Goal: Use online tool/utility: Utilize a website feature to perform a specific function

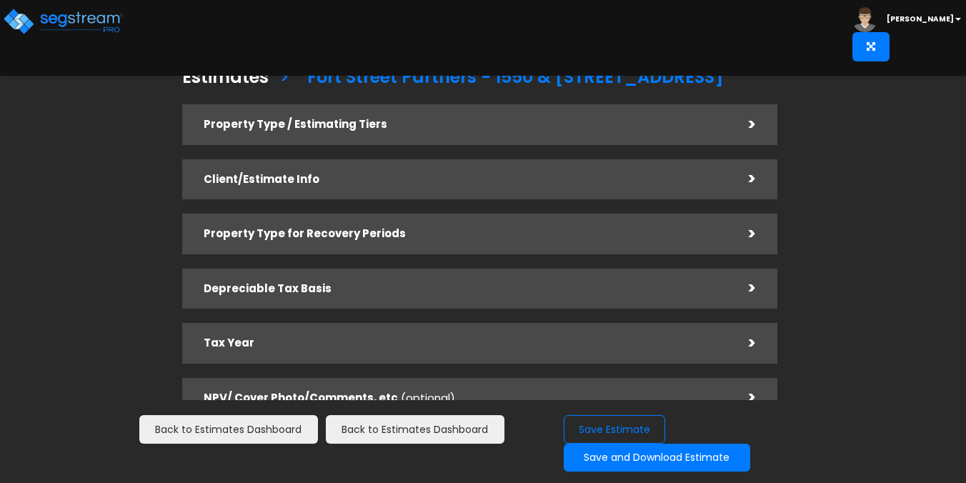
checkbox input "true"
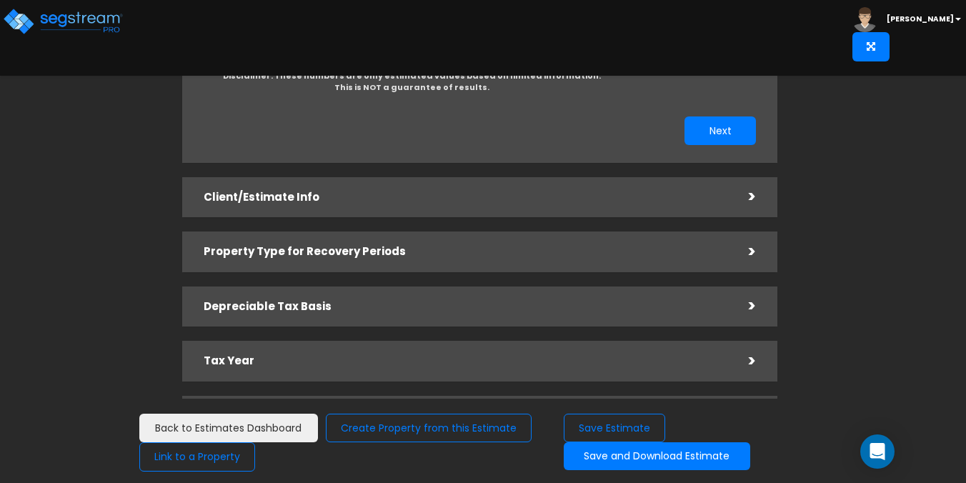
scroll to position [328, 0]
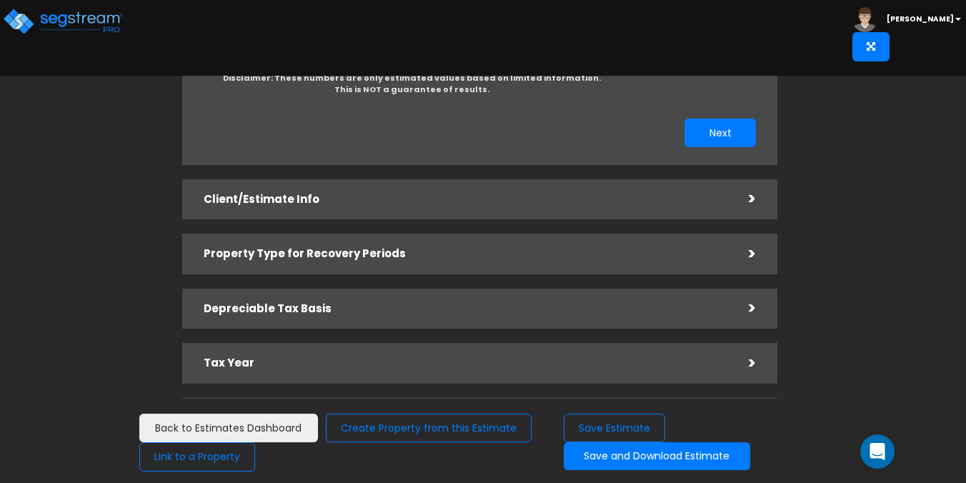
click at [746, 188] on div ">" at bounding box center [742, 199] width 29 height 22
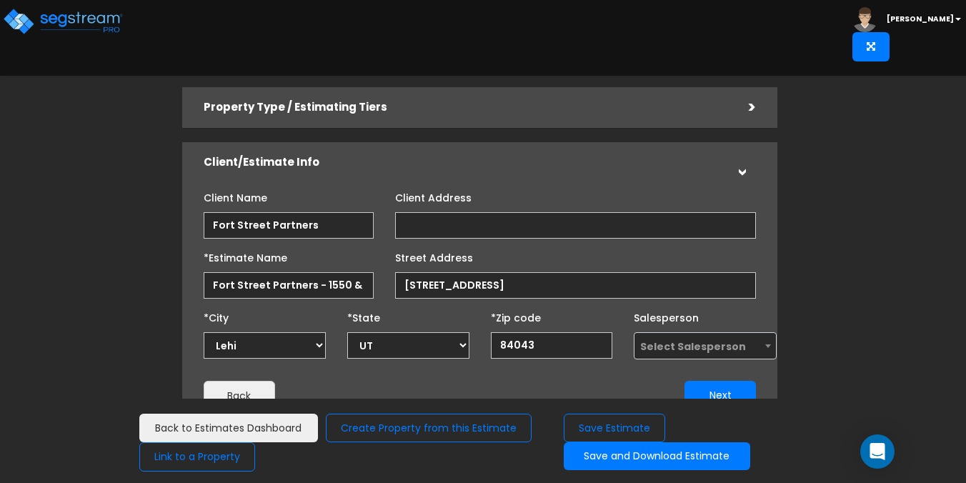
scroll to position [0, 0]
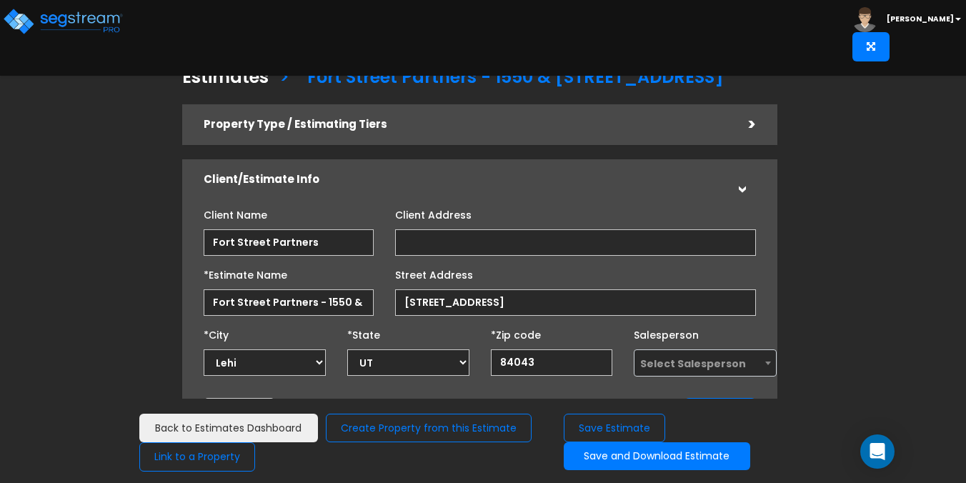
click at [517, 134] on div "Property Type / Estimating Tiers" at bounding box center [466, 124] width 525 height 26
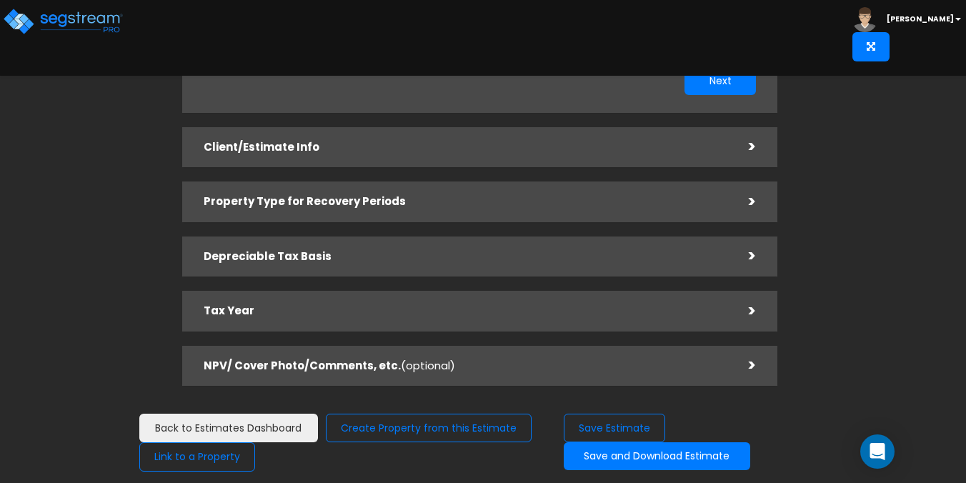
scroll to position [395, 0]
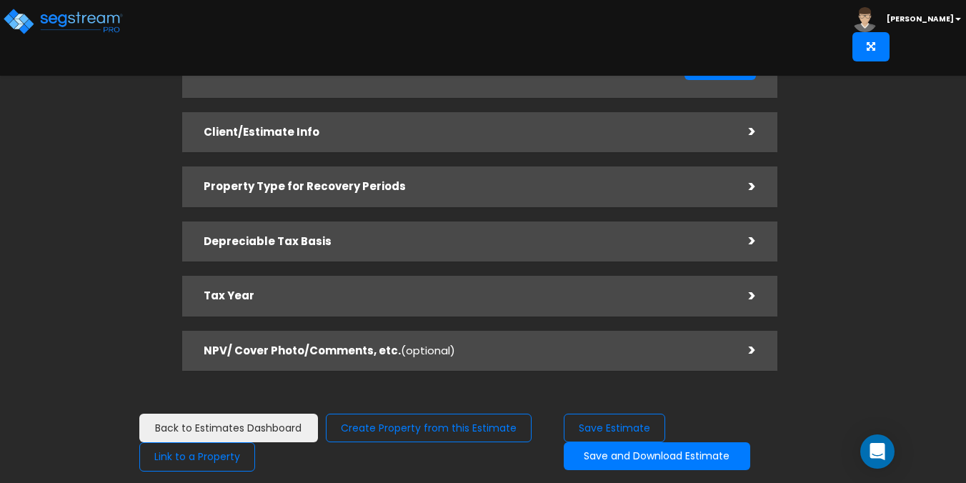
click at [431, 236] on h5 "Depreciable Tax Basis" at bounding box center [466, 242] width 525 height 12
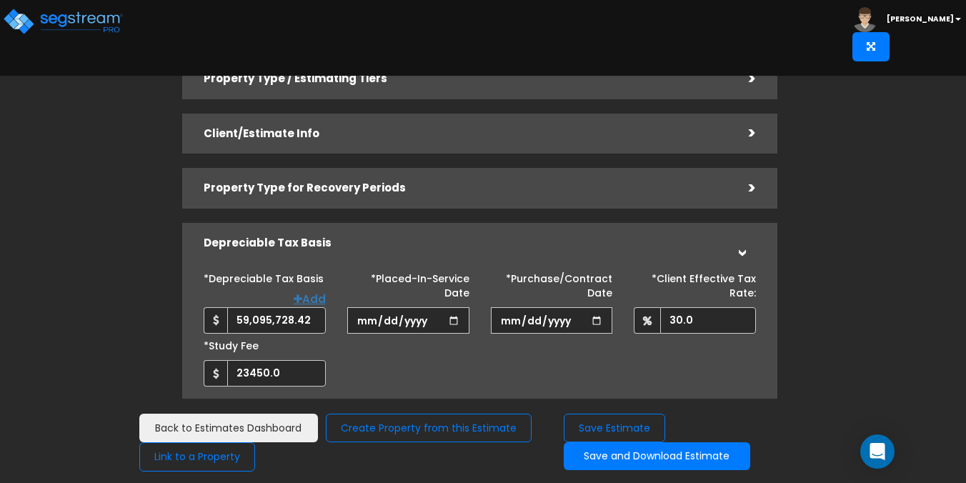
scroll to position [0, 0]
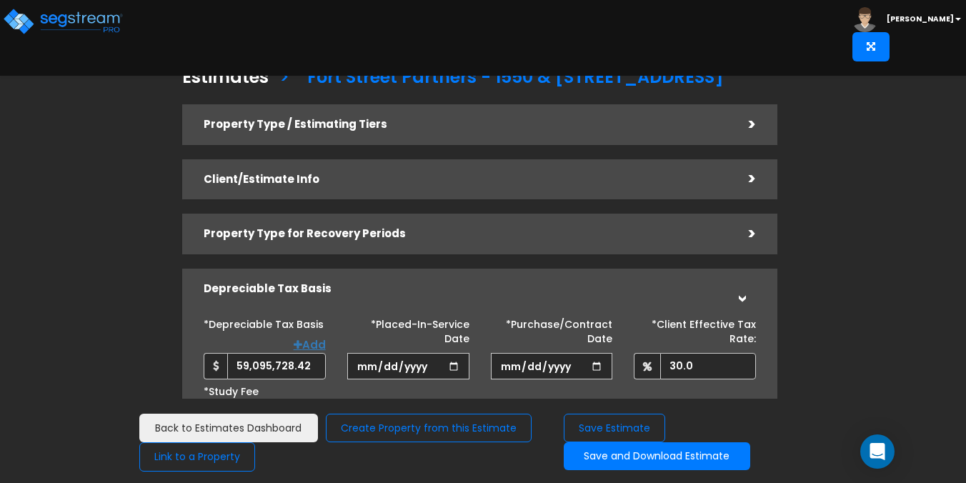
click at [386, 125] on h5 "Property Type / Estimating Tiers" at bounding box center [466, 125] width 525 height 12
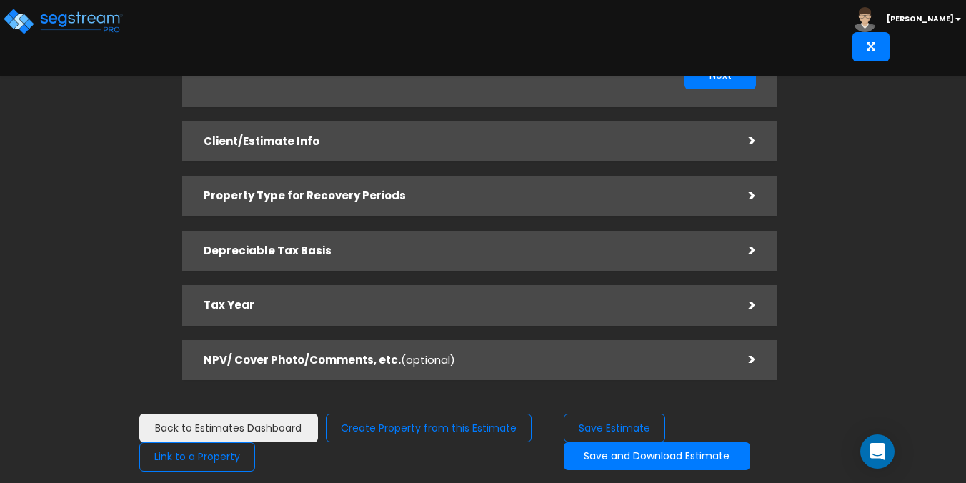
scroll to position [395, 0]
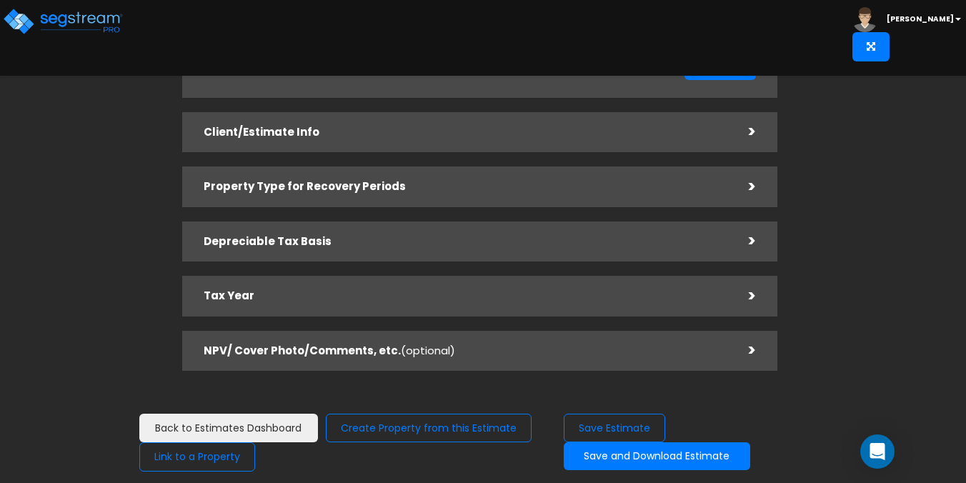
click at [484, 346] on h5 "NPV/ Cover Photo/Comments, etc. (optional)" at bounding box center [466, 351] width 525 height 12
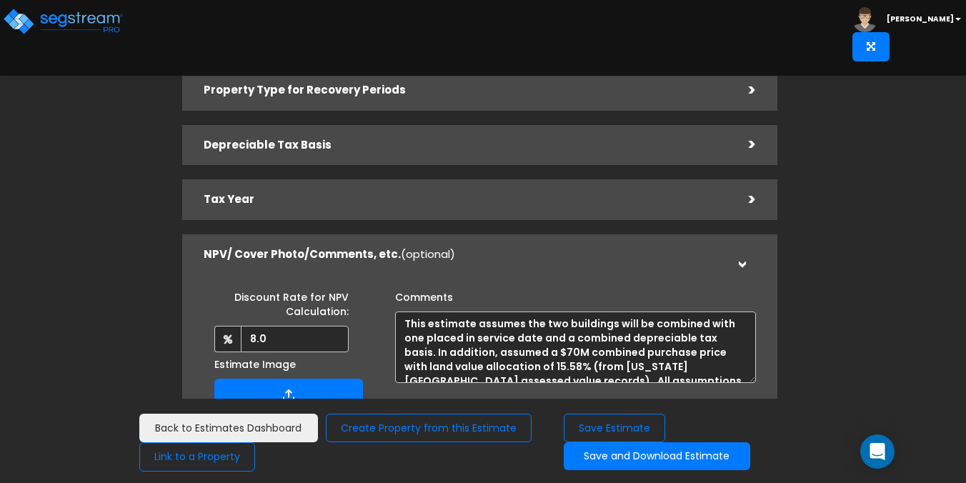
scroll to position [143, 0]
click at [366, 207] on div "Tax Year" at bounding box center [466, 200] width 525 height 26
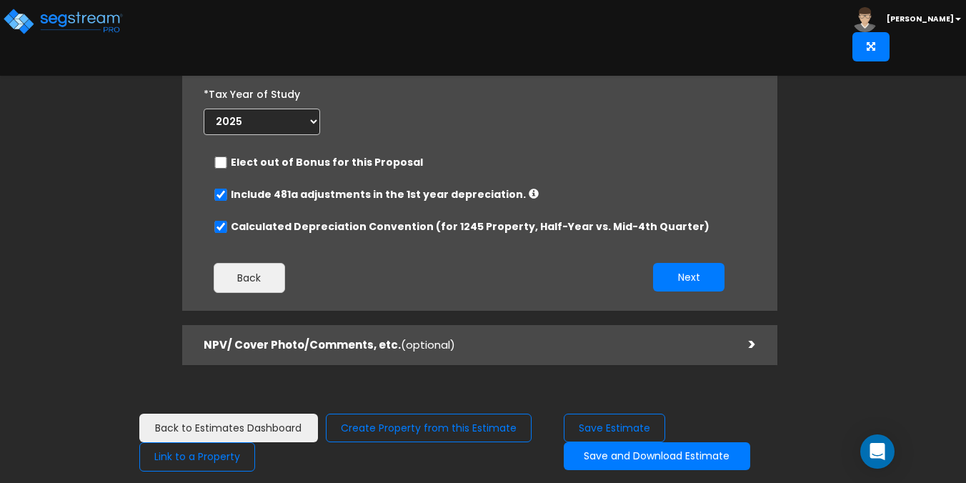
scroll to position [295, 0]
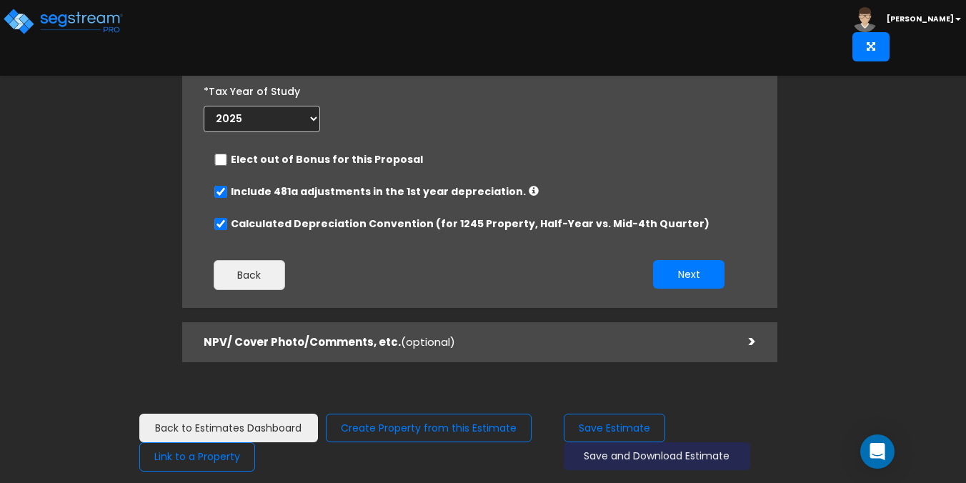
click at [638, 452] on button "Save and Download Estimate" at bounding box center [657, 456] width 187 height 28
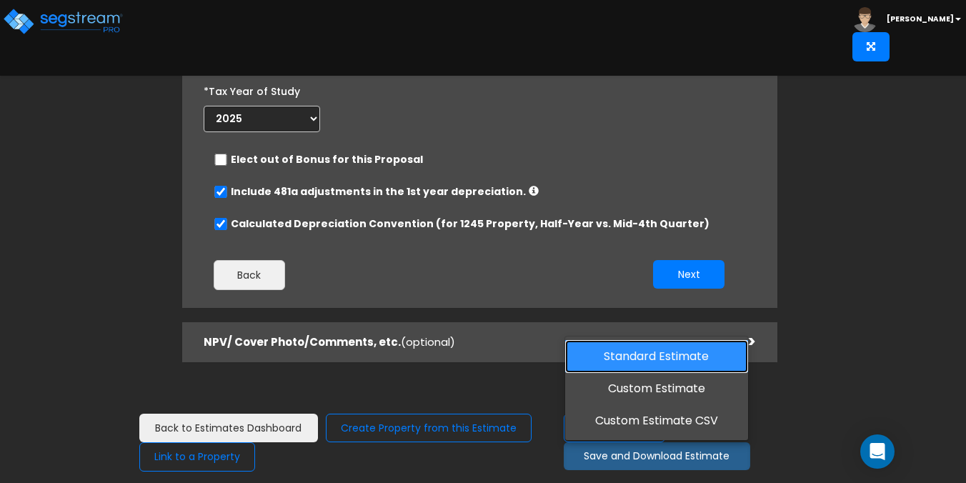
click at [642, 362] on link "Standard Estimate" at bounding box center [657, 356] width 184 height 33
